Goal: Ask a question: Seek information or help from site administrators or community

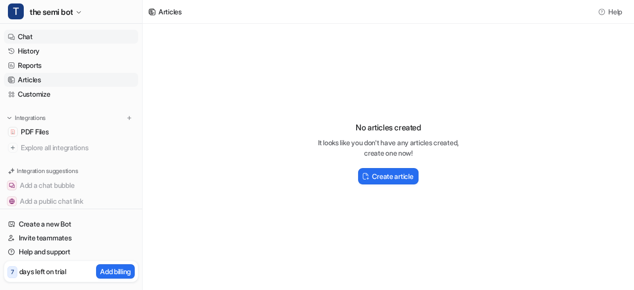
click at [57, 38] on link "Chat" at bounding box center [71, 37] width 134 height 14
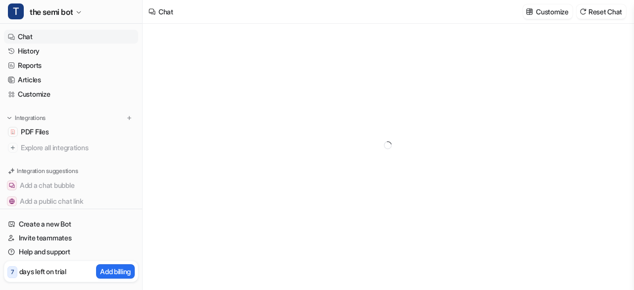
type textarea "**********"
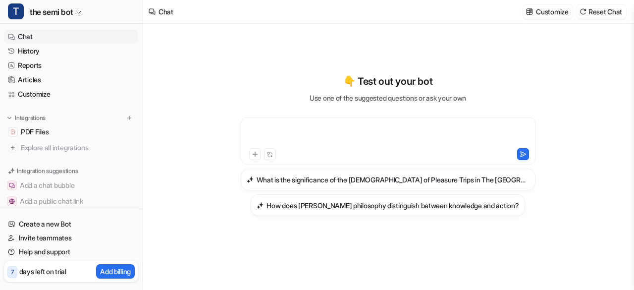
click at [284, 131] on div at bounding box center [388, 134] width 290 height 23
click at [290, 132] on div at bounding box center [388, 134] width 290 height 23
paste div
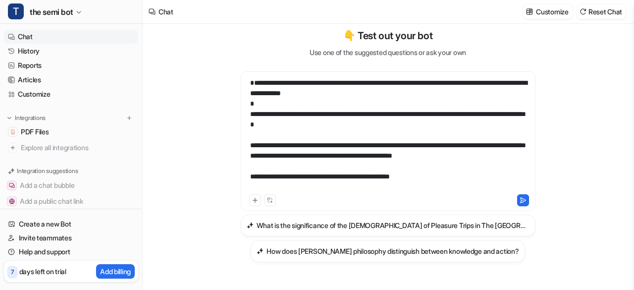
click at [447, 186] on div "**********" at bounding box center [388, 135] width 290 height 114
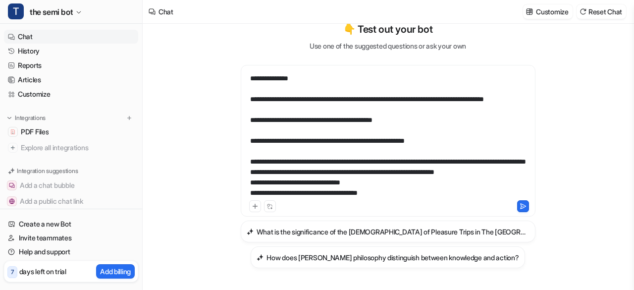
scroll to position [486, 0]
click at [520, 207] on icon at bounding box center [523, 206] width 7 height 7
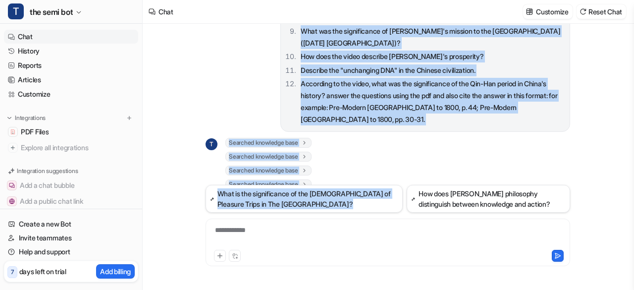
scroll to position [449, 0]
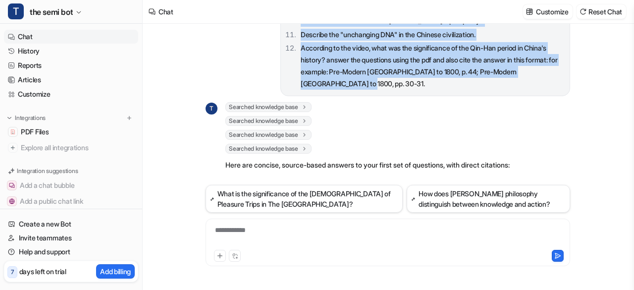
drag, startPoint x: 298, startPoint y: 45, endPoint x: 468, endPoint y: 94, distance: 176.3
copy span "Lor Ipsum dolorsitamet consec ad eli sed, do eiu tempori utlaboree dolo m aliq?…"
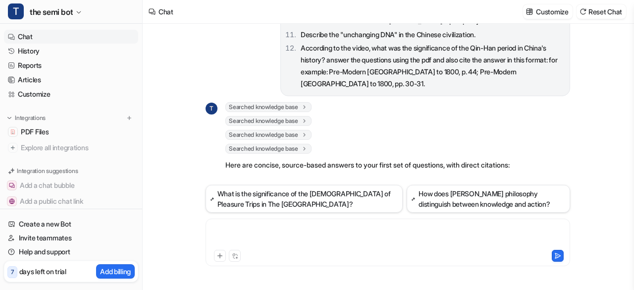
click at [283, 230] on div at bounding box center [388, 236] width 360 height 23
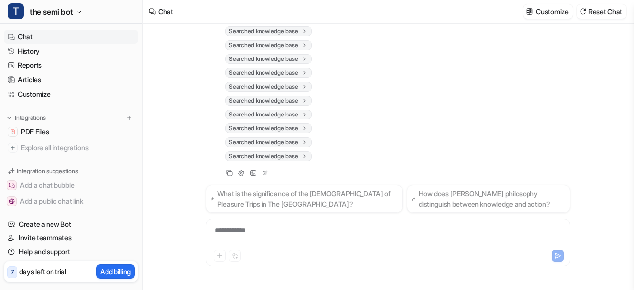
scroll to position [1399, 0]
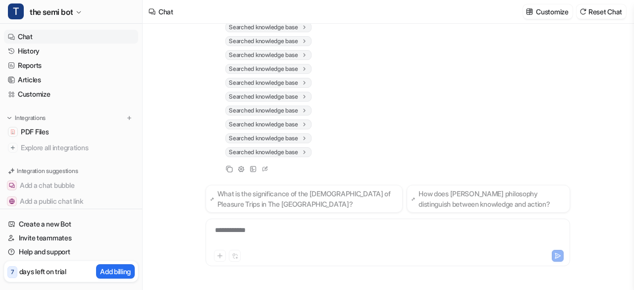
click at [377, 145] on div "T Searched knowledge base search_queries : [ "[DEMOGRAPHIC_DATA] values teachin…" at bounding box center [388, 43] width 365 height 264
click at [320, 240] on div "**********" at bounding box center [388, 236] width 360 height 23
click at [239, 231] on div "**********" at bounding box center [388, 236] width 360 height 23
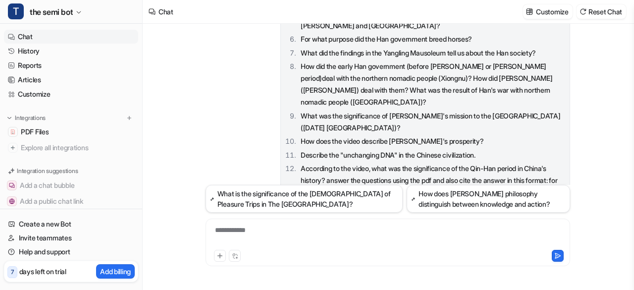
scroll to position [340, 0]
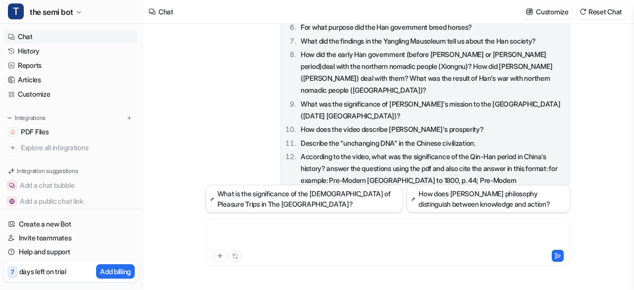
click at [282, 232] on div at bounding box center [388, 236] width 360 height 23
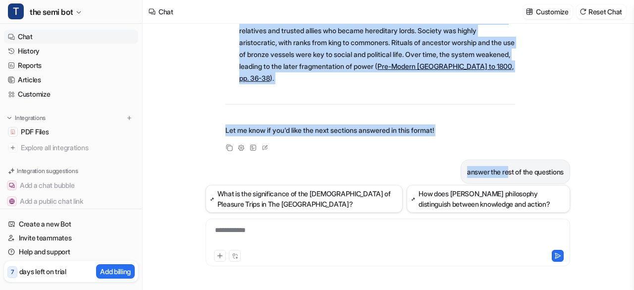
scroll to position [1131, 0]
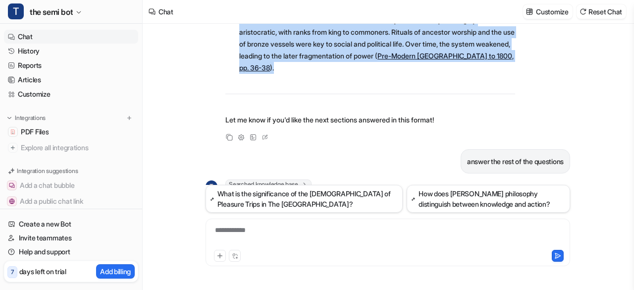
drag, startPoint x: 225, startPoint y: 30, endPoint x: 412, endPoint y: 74, distance: 192.4
copy span "1) Did Shang civilization emerge on its own, or did foreign influence play a pa…"
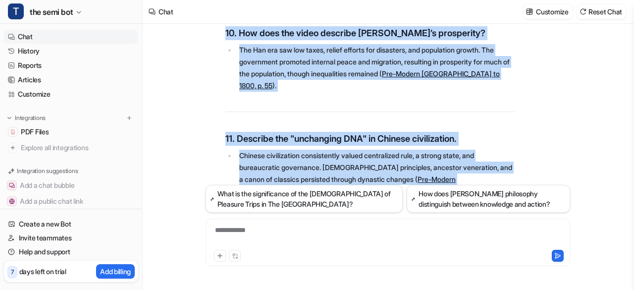
scroll to position [3124, 0]
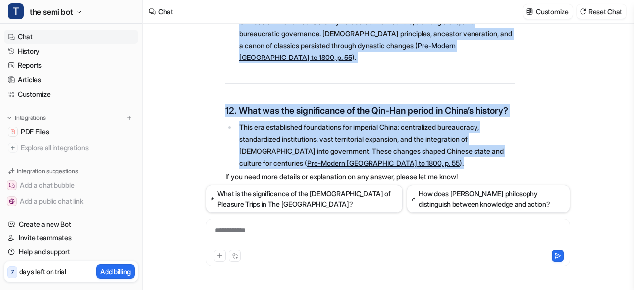
drag, startPoint x: 225, startPoint y: 84, endPoint x: 465, endPoint y: 133, distance: 245.3
copy div "Western and Eastern Zhou, [PERSON_NAME], and Rival Philosophies 1. What factors…"
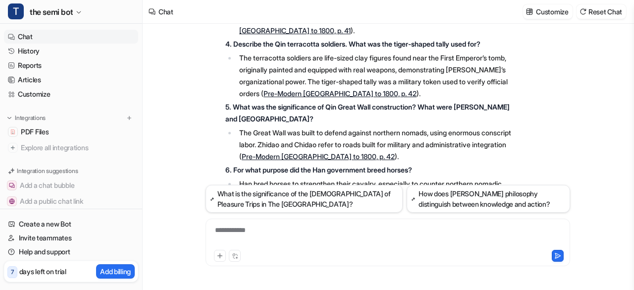
scroll to position [363, 0]
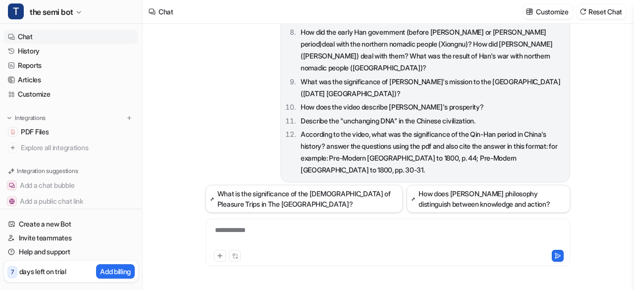
click at [252, 231] on div "**********" at bounding box center [388, 236] width 360 height 23
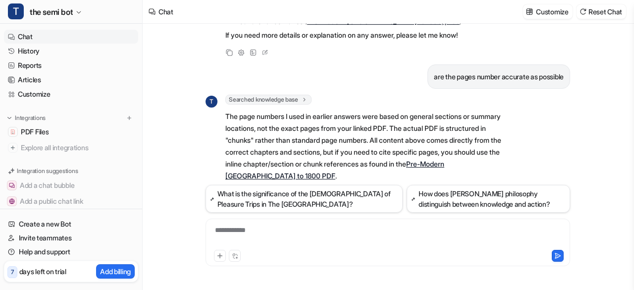
scroll to position [3296, 0]
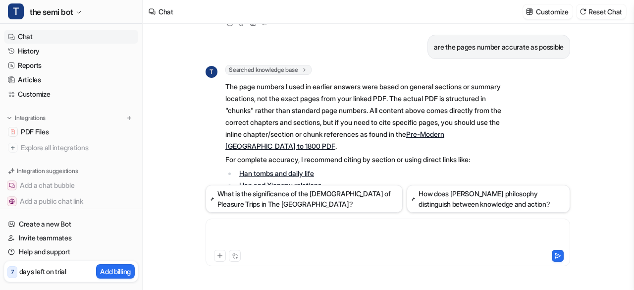
click at [367, 234] on div at bounding box center [388, 236] width 360 height 23
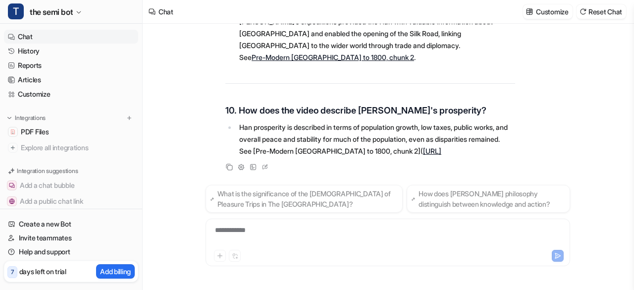
scroll to position [4040, 0]
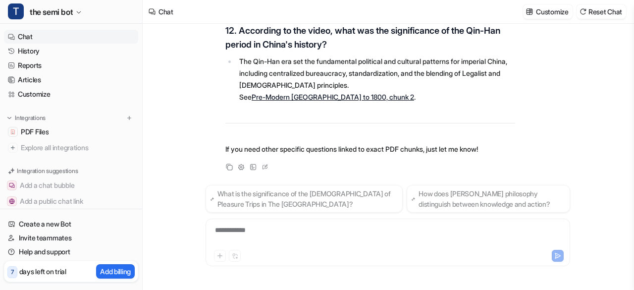
scroll to position [4271, 0]
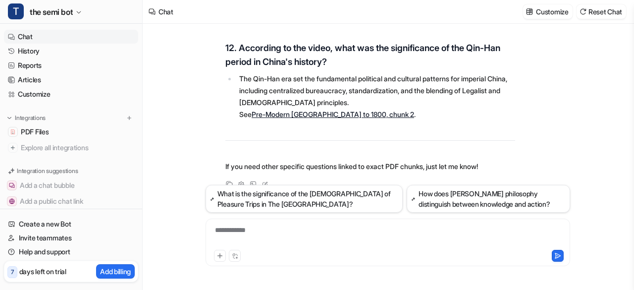
click at [351, 110] on link "Pre-Modern East Asia to 1800, chunk 2" at bounding box center [333, 114] width 163 height 8
click at [368, 234] on div at bounding box center [388, 236] width 360 height 23
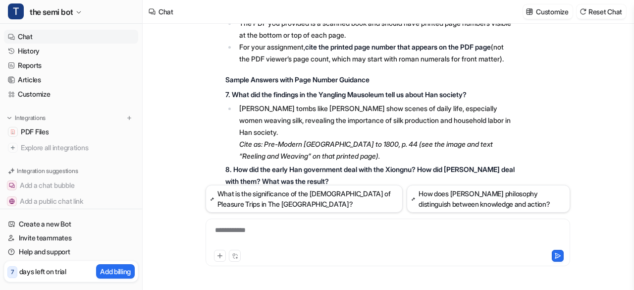
scroll to position [4556, 0]
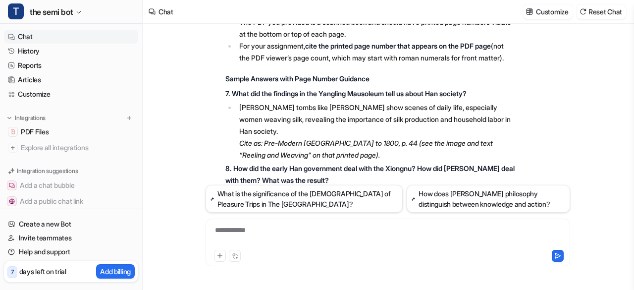
click at [305, 163] on p "8. How did the early Han government deal with the Xiongnu? How did Emperor Wu d…" at bounding box center [371, 175] width 290 height 24
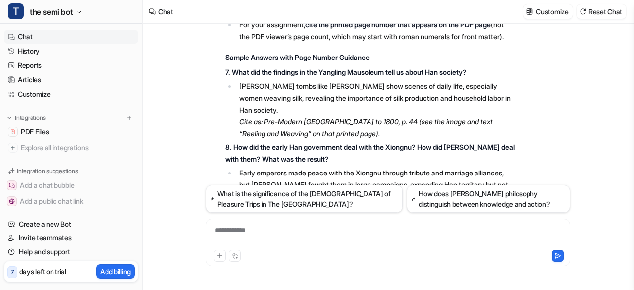
click at [352, 117] on em "Cite as: Pre-Modern East Asia to 1800, p. 44 (see the image and text “Reeling a…" at bounding box center [366, 127] width 254 height 20
click at [253, 235] on div at bounding box center [388, 236] width 360 height 23
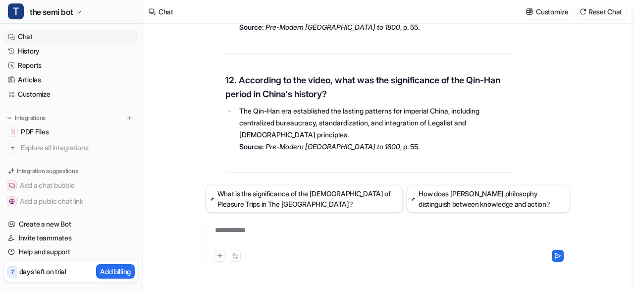
scroll to position [5903, 0]
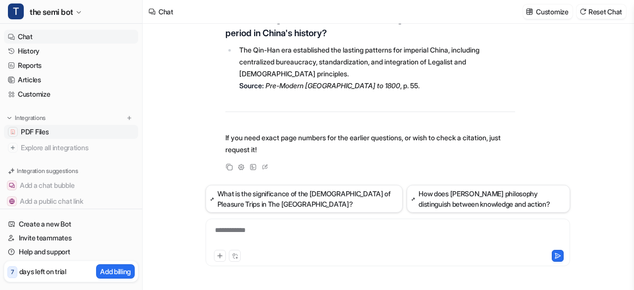
click at [6, 132] on link "PDF Files" at bounding box center [71, 132] width 134 height 14
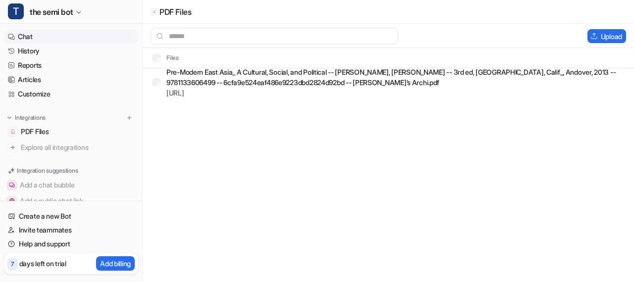
click at [15, 38] on link "Chat" at bounding box center [71, 37] width 134 height 14
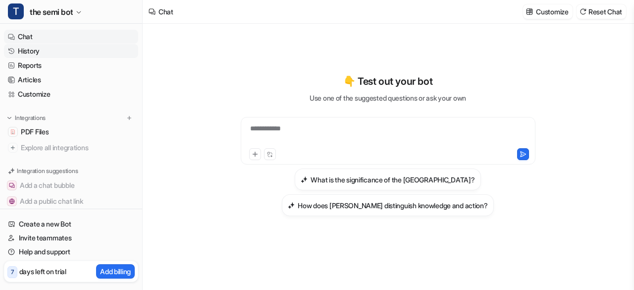
click at [54, 50] on link "History" at bounding box center [71, 51] width 134 height 14
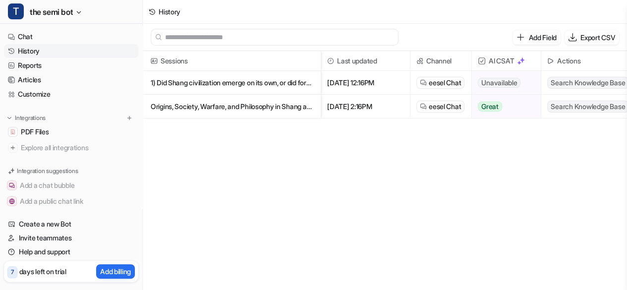
click at [197, 86] on p "1) Did Shang civilization emerge on its own, or did foreign influence play a pa" at bounding box center [232, 83] width 162 height 24
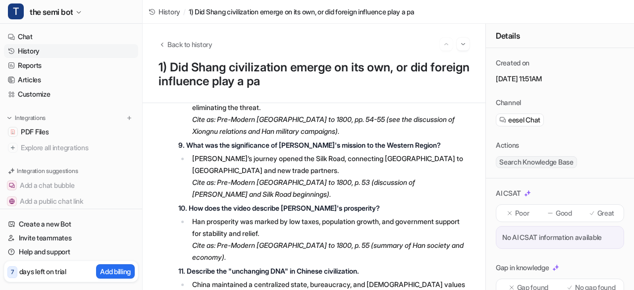
scroll to position [3547, 0]
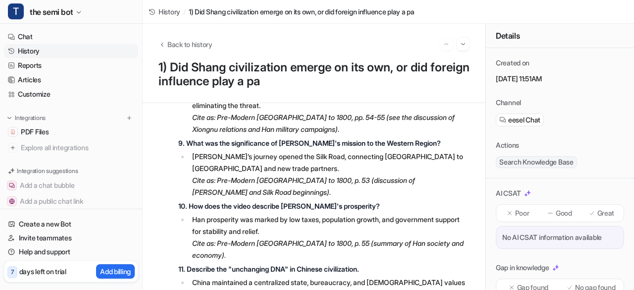
click at [511, 214] on div "Poor" at bounding box center [519, 213] width 40 height 13
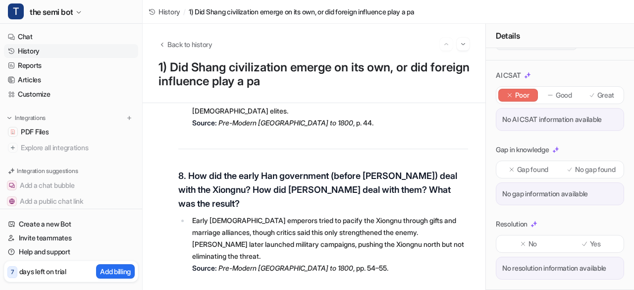
scroll to position [4158, 0]
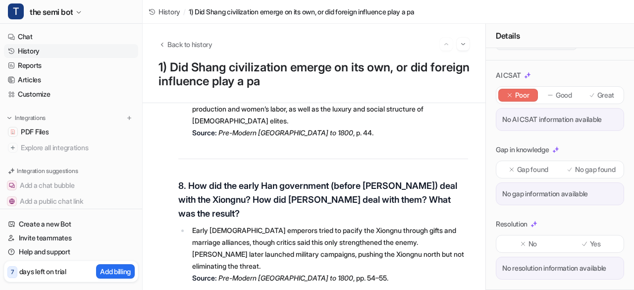
drag, startPoint x: 309, startPoint y: 108, endPoint x: 396, endPoint y: 121, distance: 88.2
click at [396, 75] on h3 "7. What did the findings in the Yangling Mausoleum tell us about Han society?" at bounding box center [323, 62] width 290 height 28
copy h3 "Yangling Mausoleum"
click at [343, 139] on li "Han tomb murals, such as those in the Yangling Mausoleum, depict scenes of dail…" at bounding box center [328, 108] width 279 height 59
click at [361, 139] on li "Han tomb murals, such as those in the Yangling Mausoleum, depict scenes of dail…" at bounding box center [328, 108] width 279 height 59
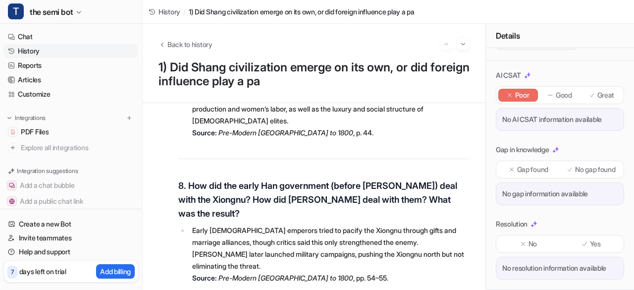
click at [361, 139] on li "Han tomb murals, such as those in the Yangling Mausoleum, depict scenes of dail…" at bounding box center [328, 108] width 279 height 59
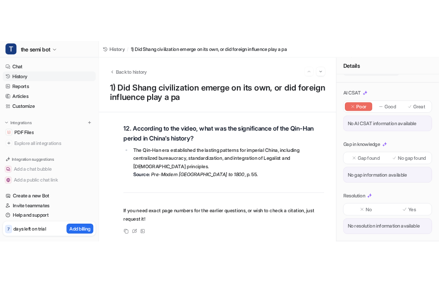
scroll to position [4767, 0]
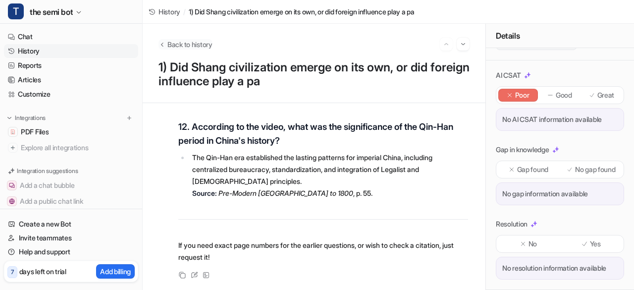
click at [168, 42] on span "Back to history" at bounding box center [190, 44] width 45 height 10
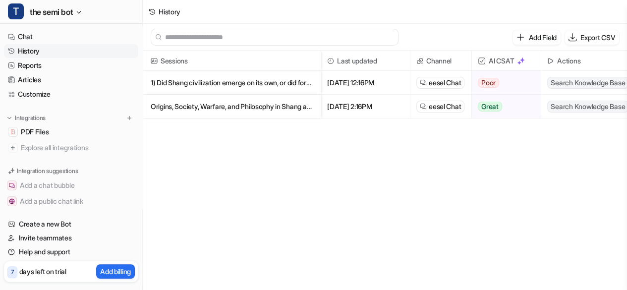
click at [434, 82] on span "eesel Chat" at bounding box center [445, 83] width 32 height 10
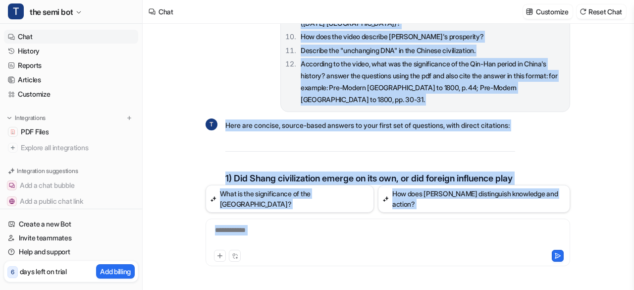
scroll to position [492, 0]
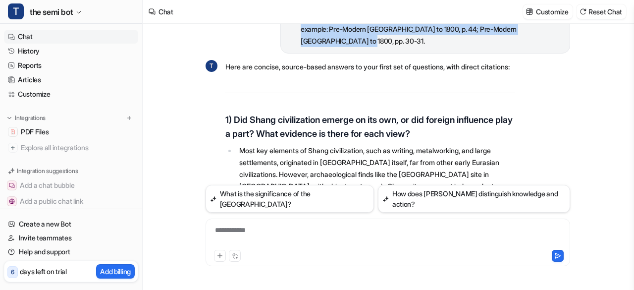
drag, startPoint x: 297, startPoint y: 46, endPoint x: 416, endPoint y: 47, distance: 119.0
copy span "Did Shang civilization emerge on its own, or did foreign influence play a part?…"
